Goal: Navigation & Orientation: Understand site structure

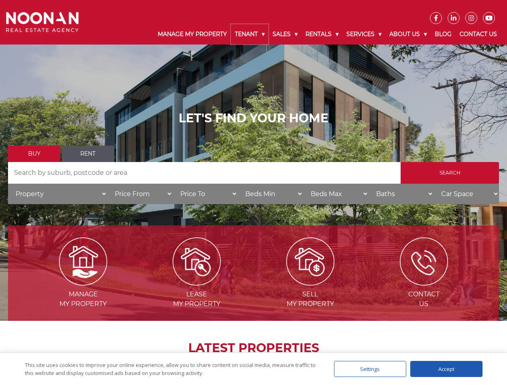
click at [250, 34] on link "Tenant" at bounding box center [250, 34] width 38 height 20
click at [285, 34] on link "Sales" at bounding box center [285, 34] width 33 height 20
click at [322, 34] on link "Rentals" at bounding box center [321, 34] width 41 height 20
click at [365, 34] on link "Services" at bounding box center [363, 34] width 43 height 20
click at [409, 34] on link "About Us" at bounding box center [407, 34] width 45 height 20
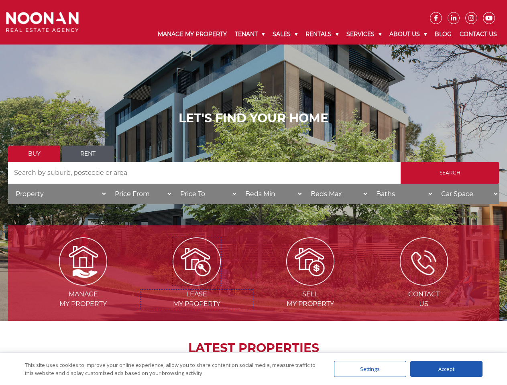
click at [197, 283] on img at bounding box center [197, 262] width 48 height 48
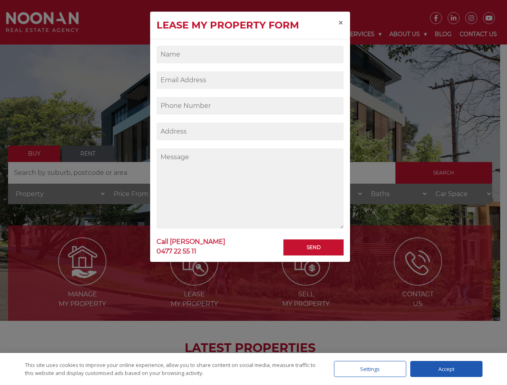
click at [370, 369] on div "Settings" at bounding box center [370, 369] width 72 height 16
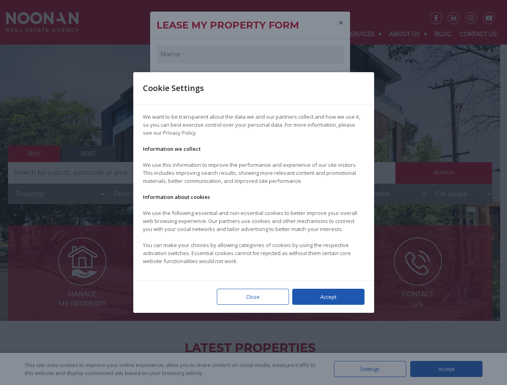
click at [446, 369] on div at bounding box center [253, 192] width 507 height 385
